Goal: Use online tool/utility: Utilize a website feature to perform a specific function

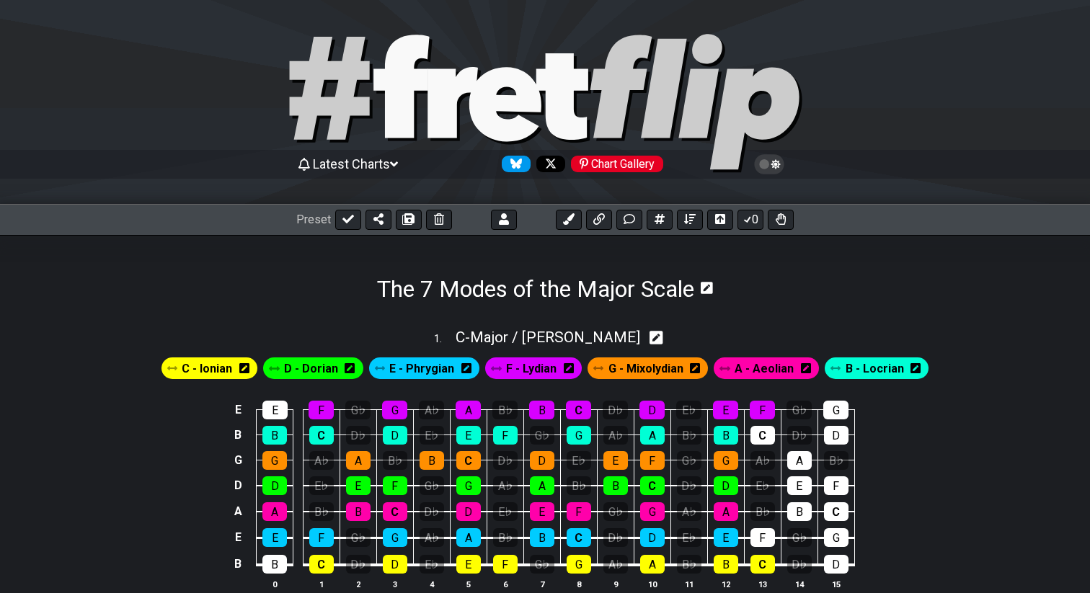
scroll to position [218, 0]
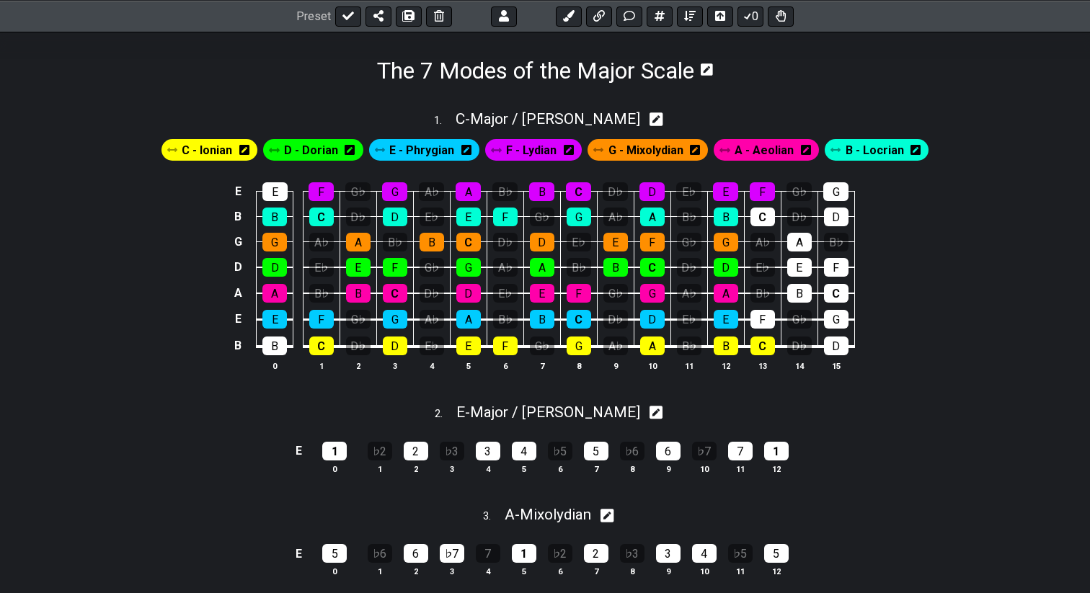
click at [650, 417] on icon at bounding box center [657, 413] width 14 height 14
select select "Major / [PERSON_NAME]"
select select "E"
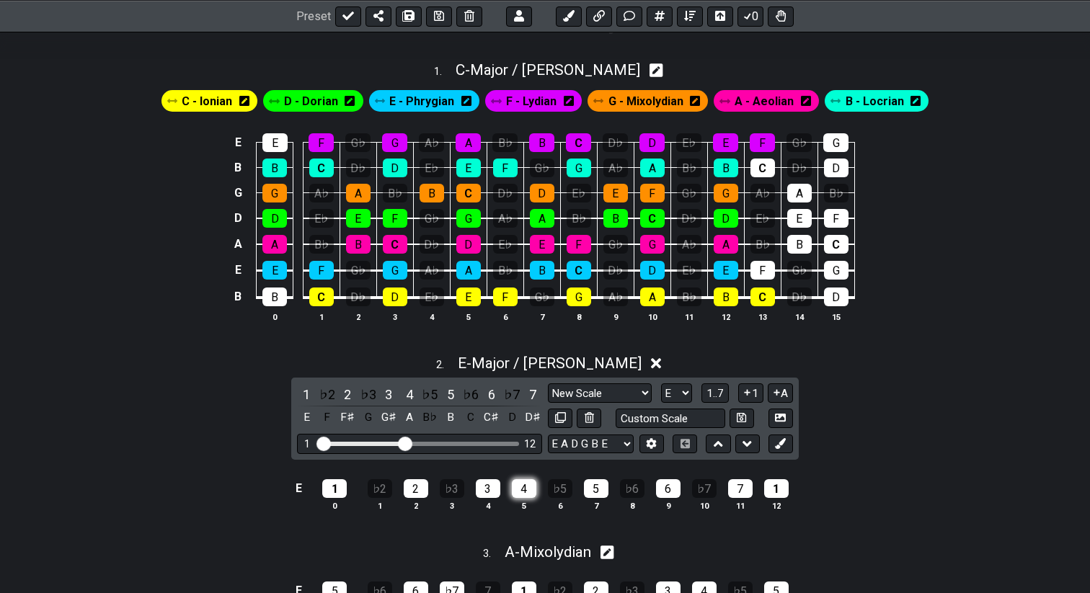
scroll to position [269, 0]
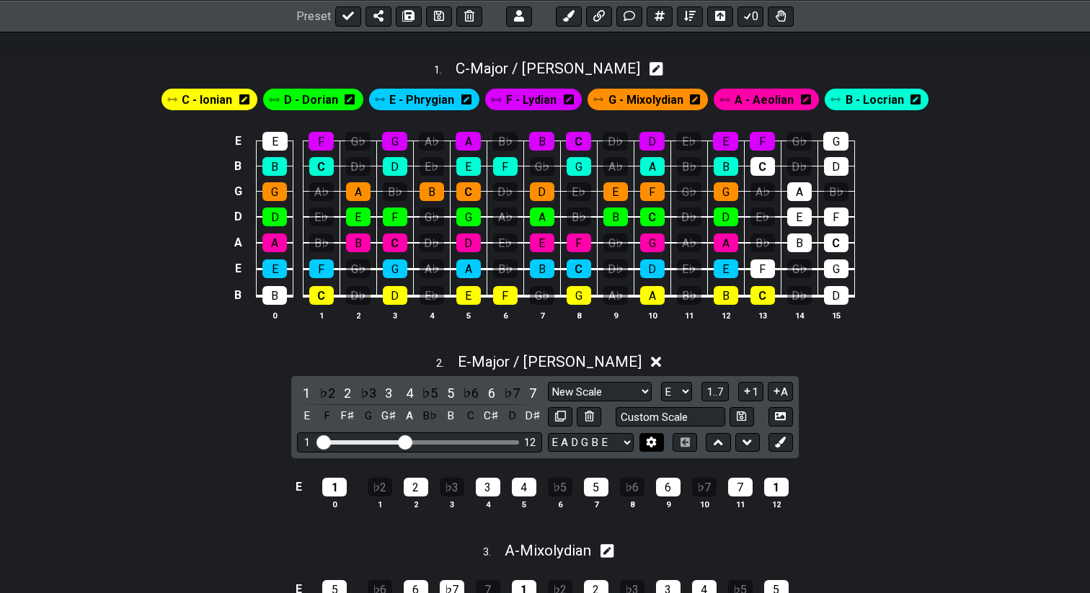
click at [645, 437] on button at bounding box center [651, 442] width 25 height 19
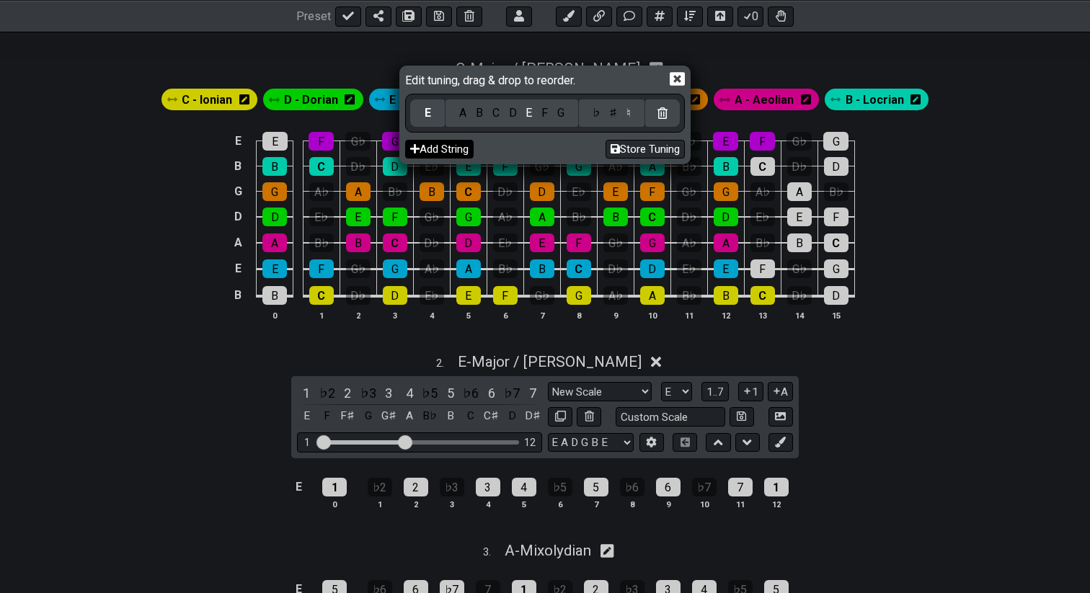
click at [460, 146] on button "Add String" at bounding box center [439, 149] width 68 height 19
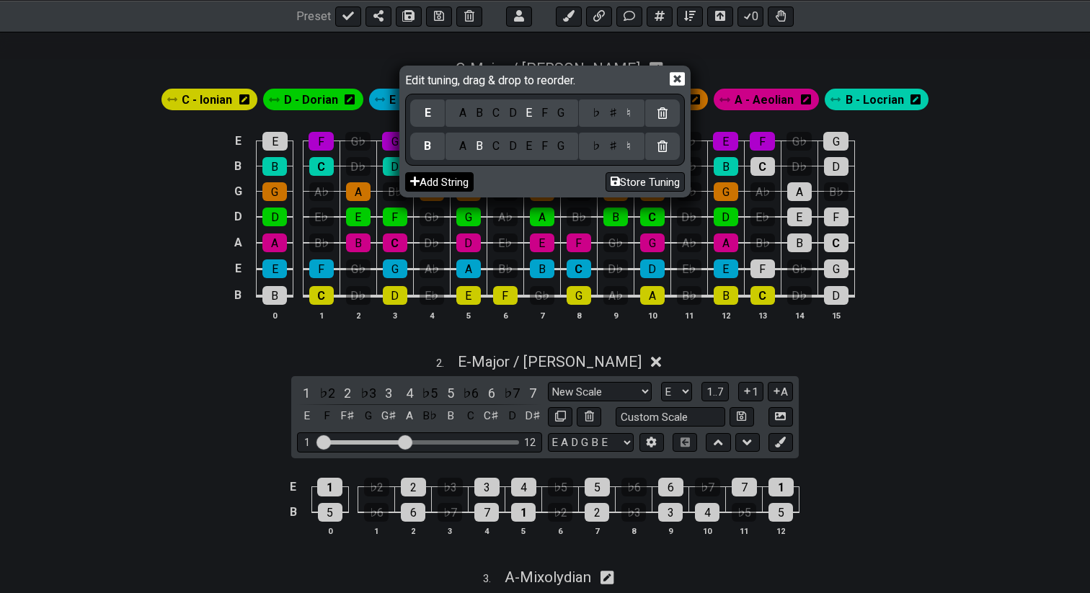
click at [453, 186] on button "Add String" at bounding box center [439, 181] width 68 height 19
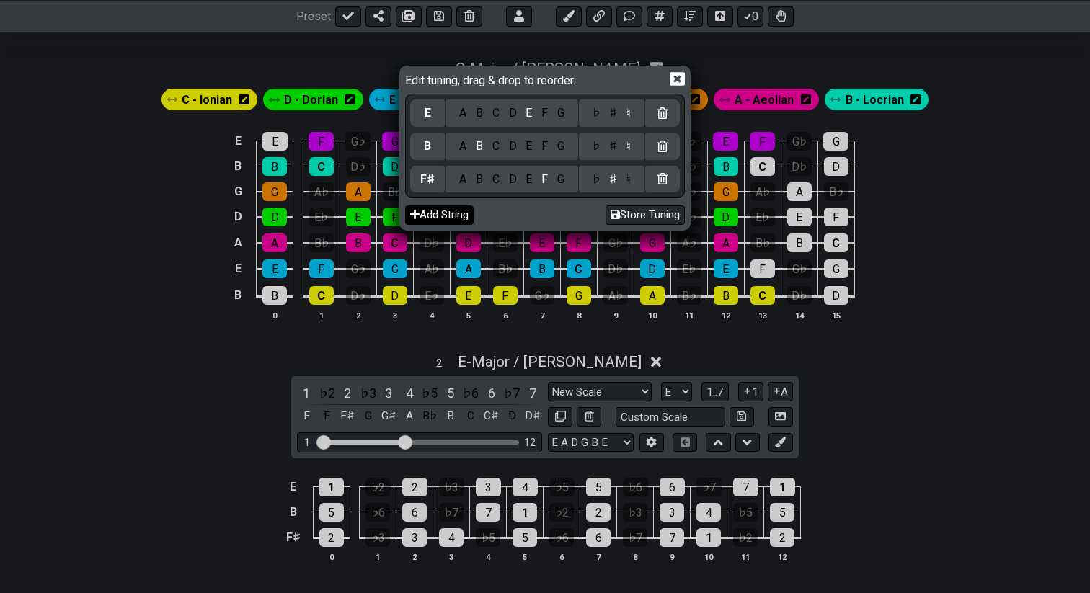
click at [451, 212] on button "Add String" at bounding box center [439, 214] width 68 height 19
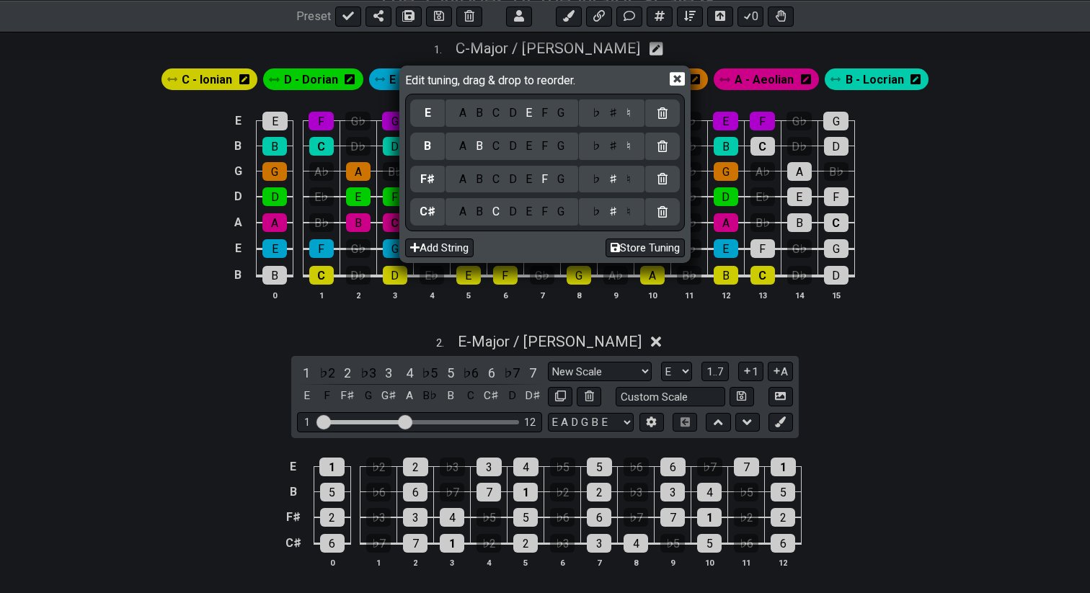
scroll to position [298, 0]
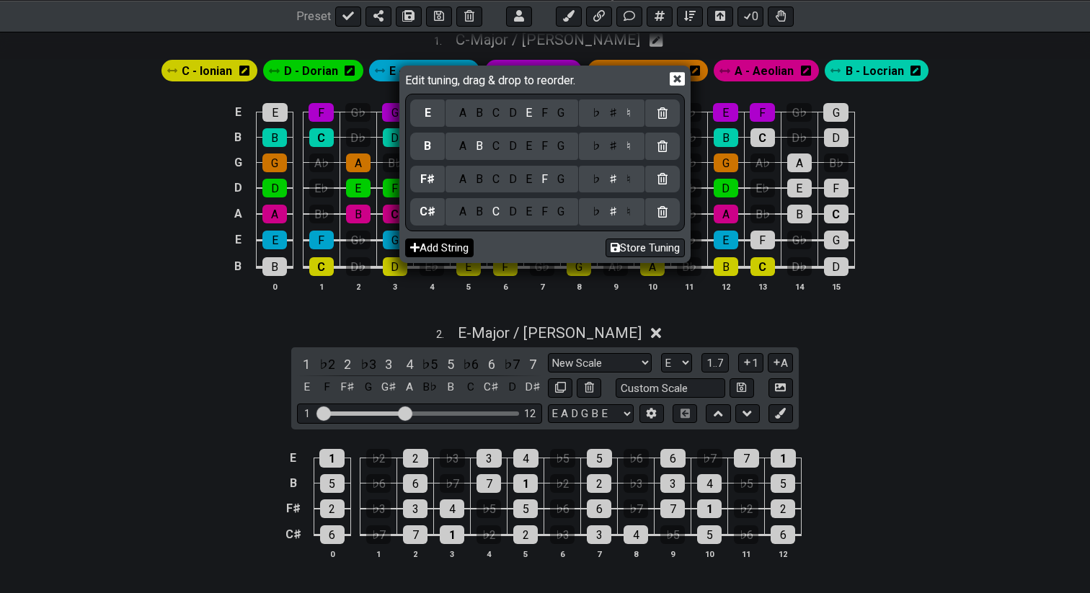
click at [446, 252] on button "Add String" at bounding box center [439, 248] width 68 height 19
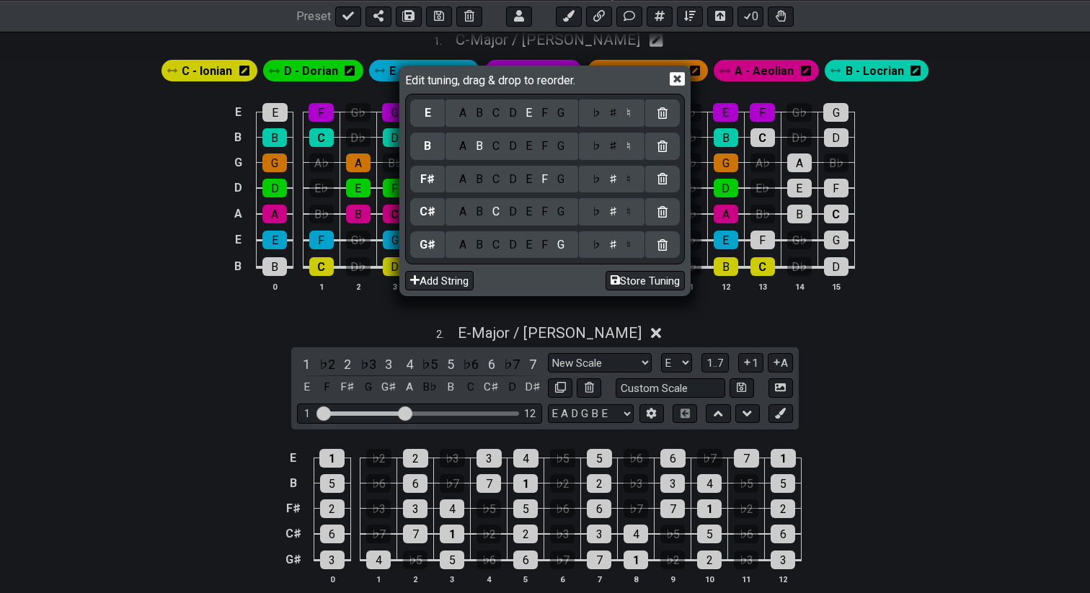
click at [678, 87] on div "Edit tuning, drag & drop to reorder." at bounding box center [545, 80] width 280 height 25
click at [681, 81] on icon at bounding box center [677, 79] width 15 height 14
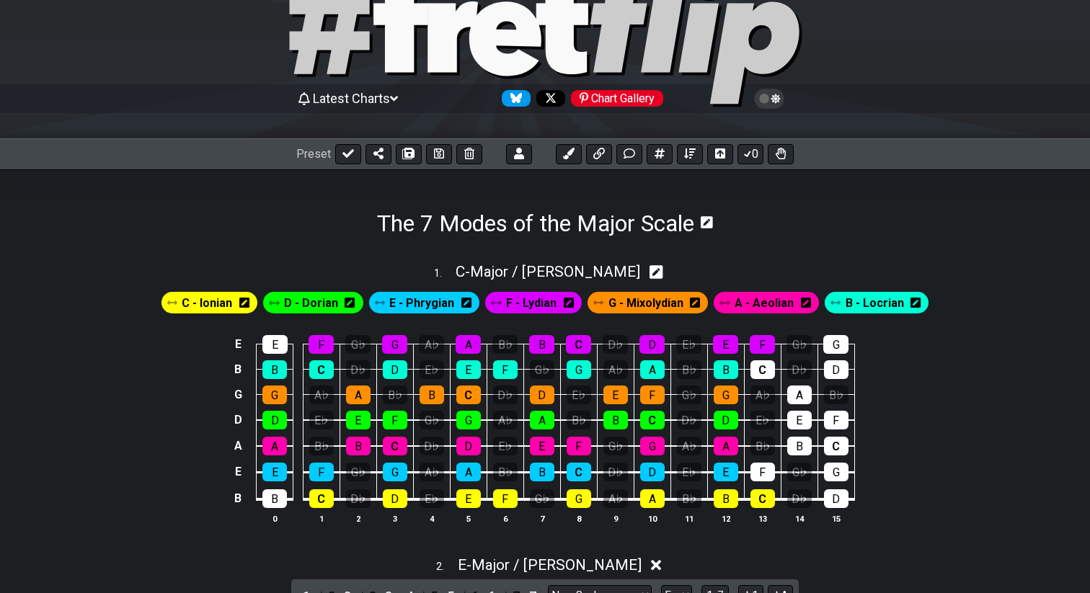
scroll to position [65, 0]
